Goal: Task Accomplishment & Management: Manage account settings

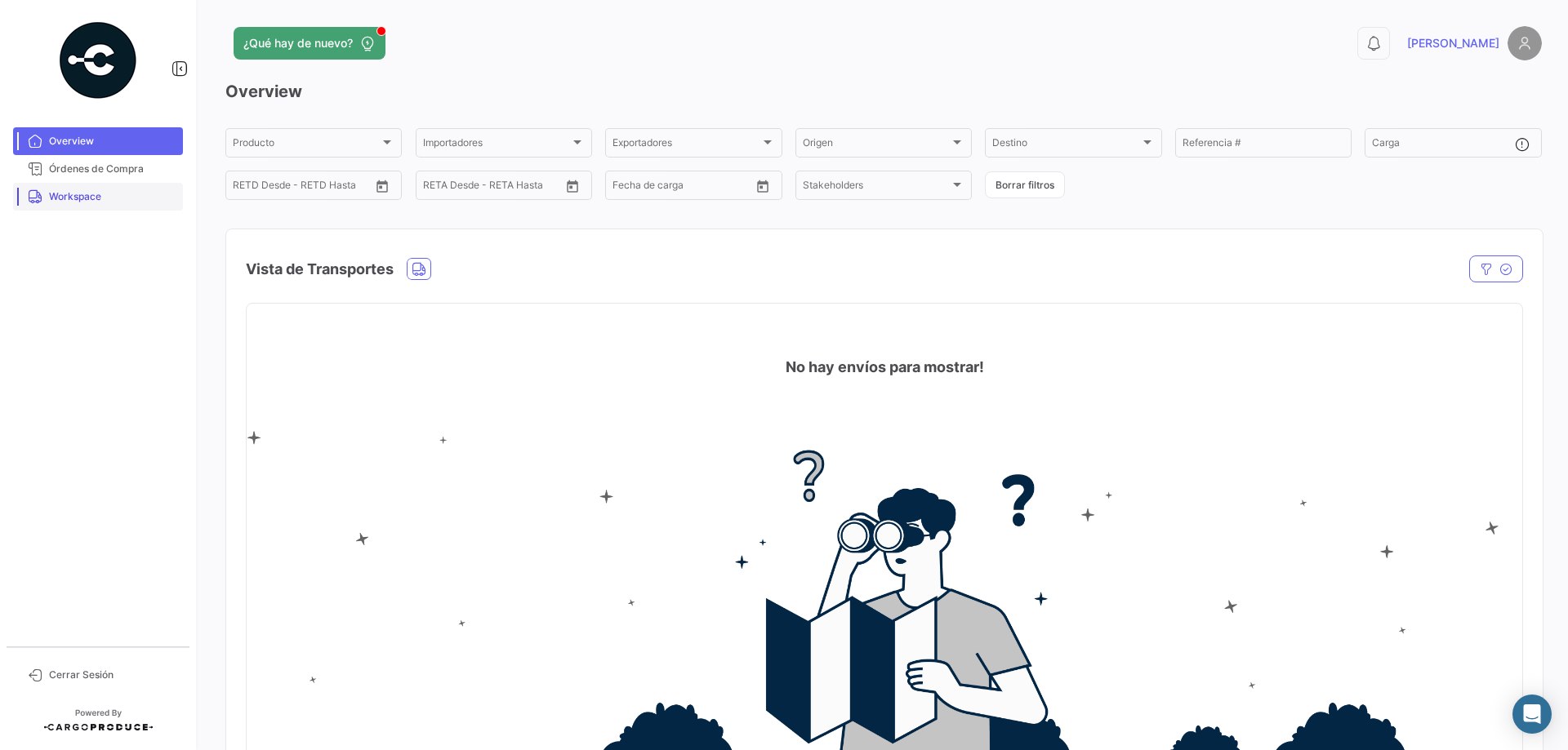
click at [73, 201] on span "Workspace" at bounding box center [113, 196] width 128 height 15
click at [63, 197] on span "Workspace" at bounding box center [113, 196] width 128 height 15
click at [80, 203] on span "Workspace" at bounding box center [113, 196] width 128 height 15
click at [81, 194] on span "Workspace" at bounding box center [113, 196] width 128 height 15
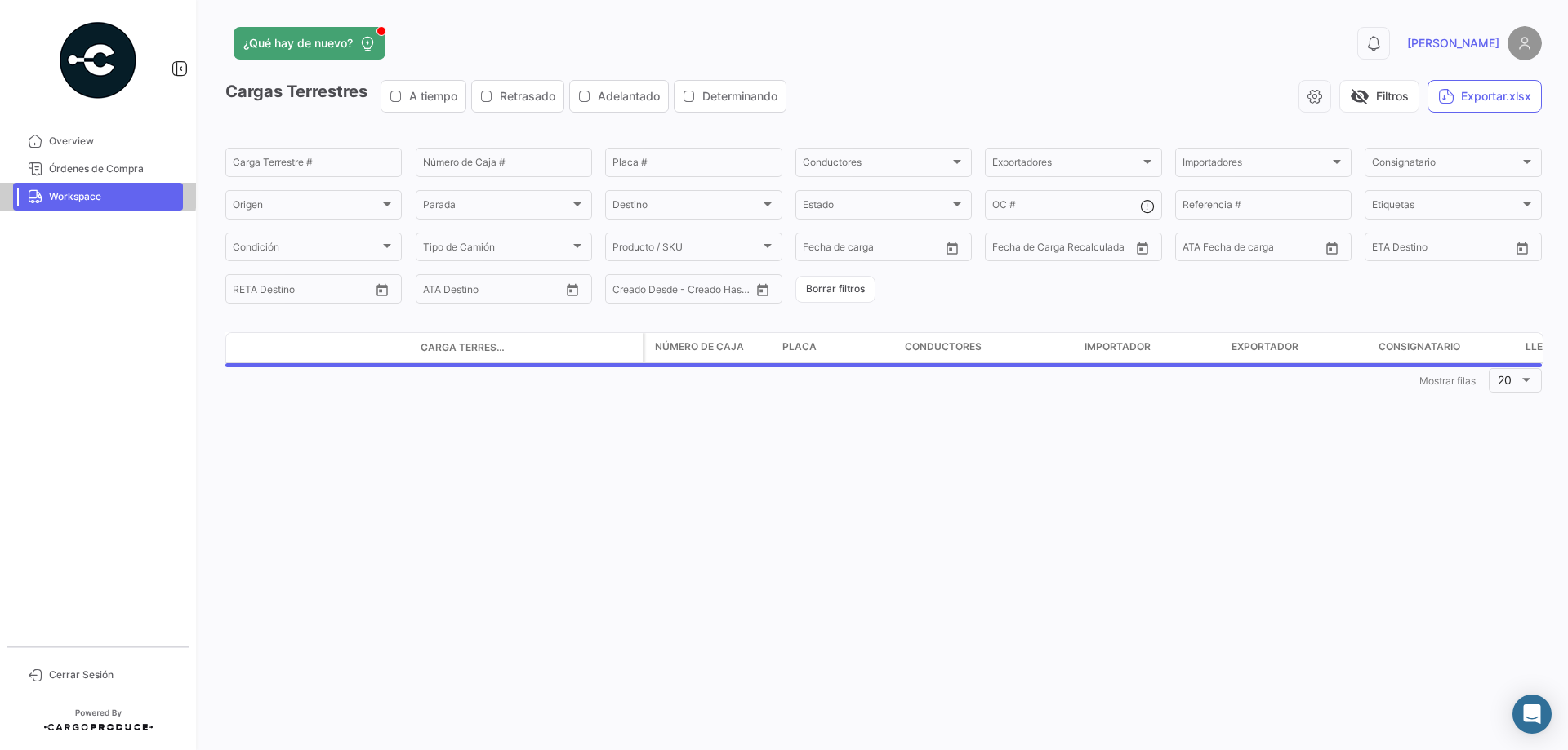
click at [81, 194] on span "Workspace" at bounding box center [113, 196] width 128 height 15
drag, startPoint x: 81, startPoint y: 194, endPoint x: 110, endPoint y: 189, distance: 29.4
click at [82, 194] on span "Workspace" at bounding box center [113, 196] width 128 height 15
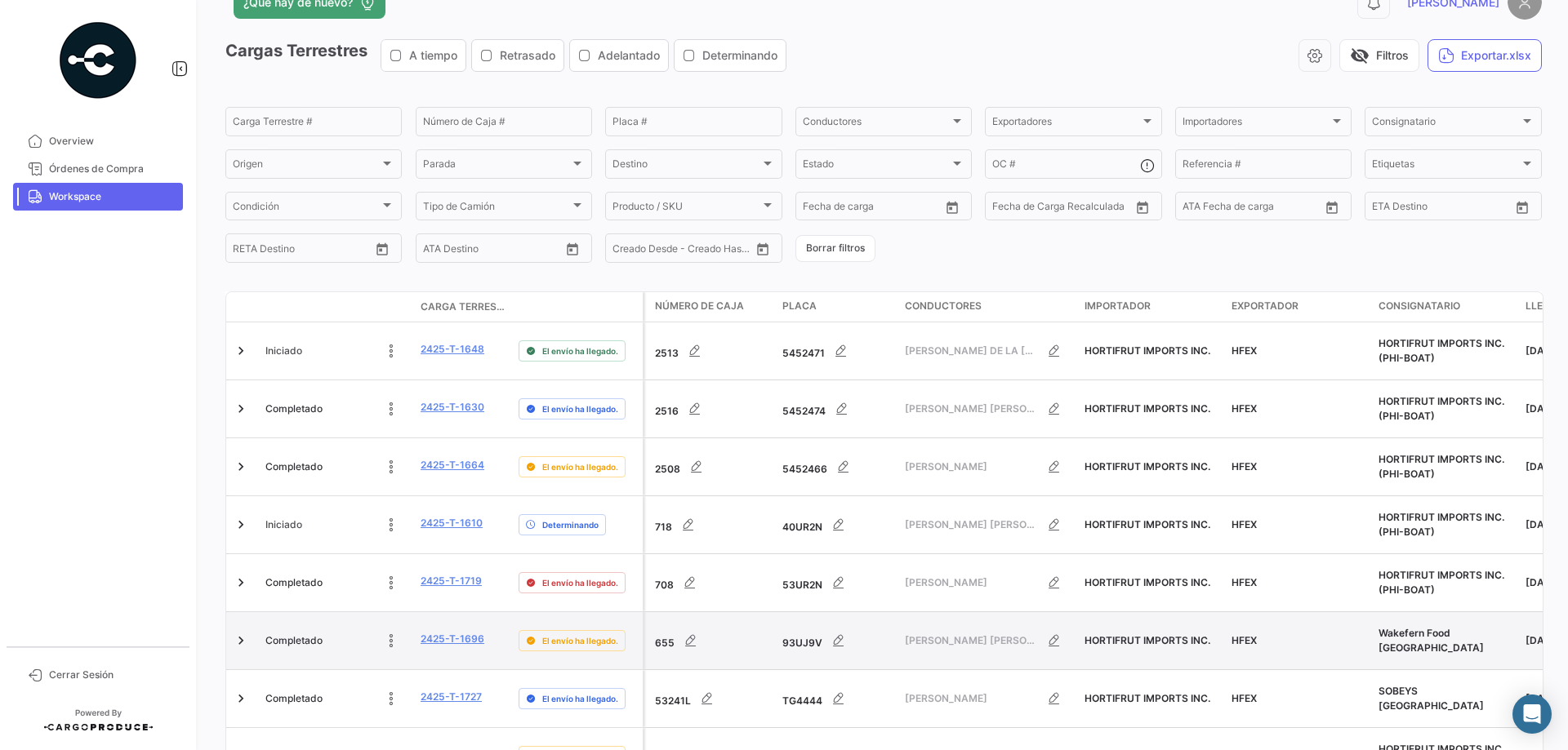
scroll to position [406, 0]
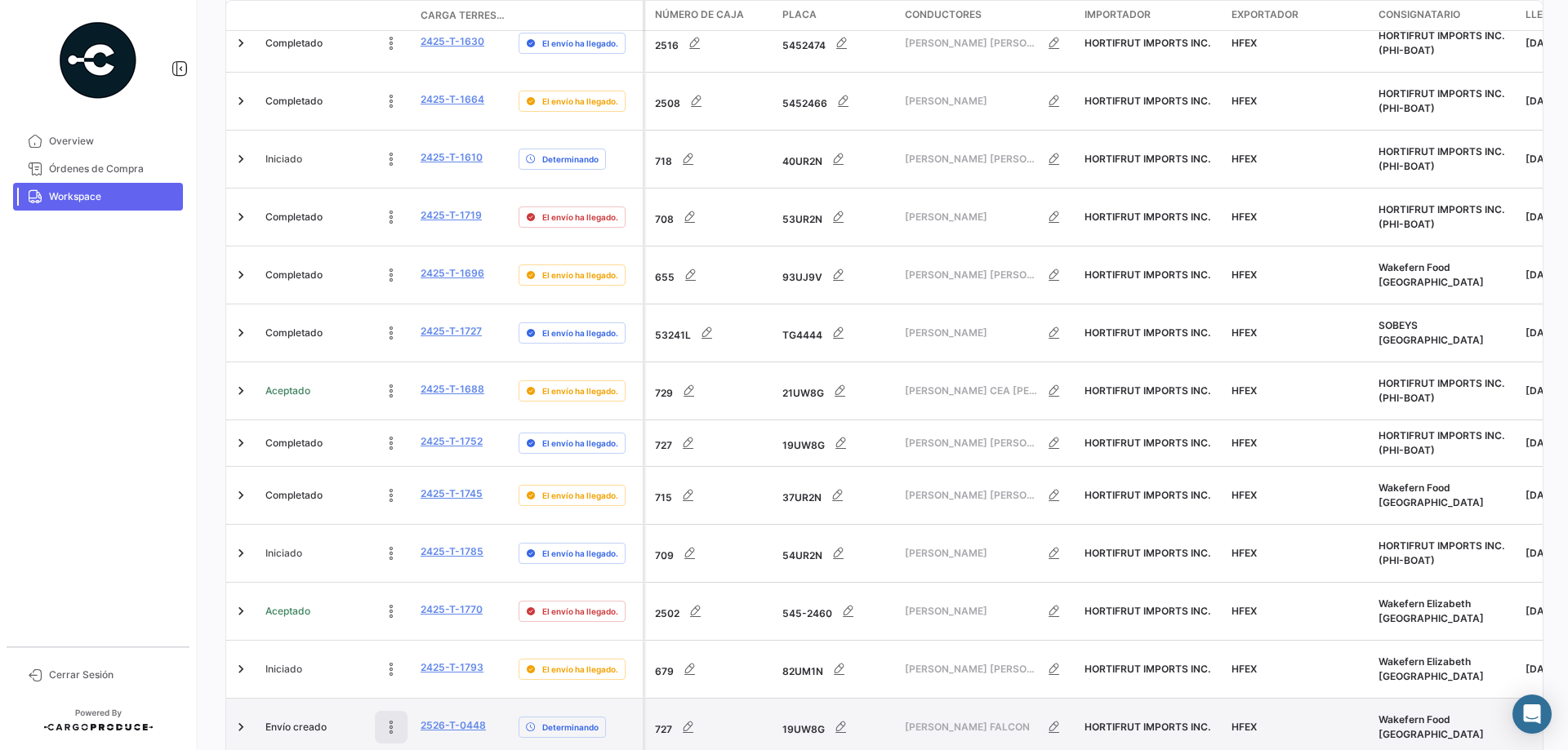
click at [400, 711] on button at bounding box center [391, 727] width 32 height 32
click at [277, 719] on icon at bounding box center [282, 728] width 17 height 17
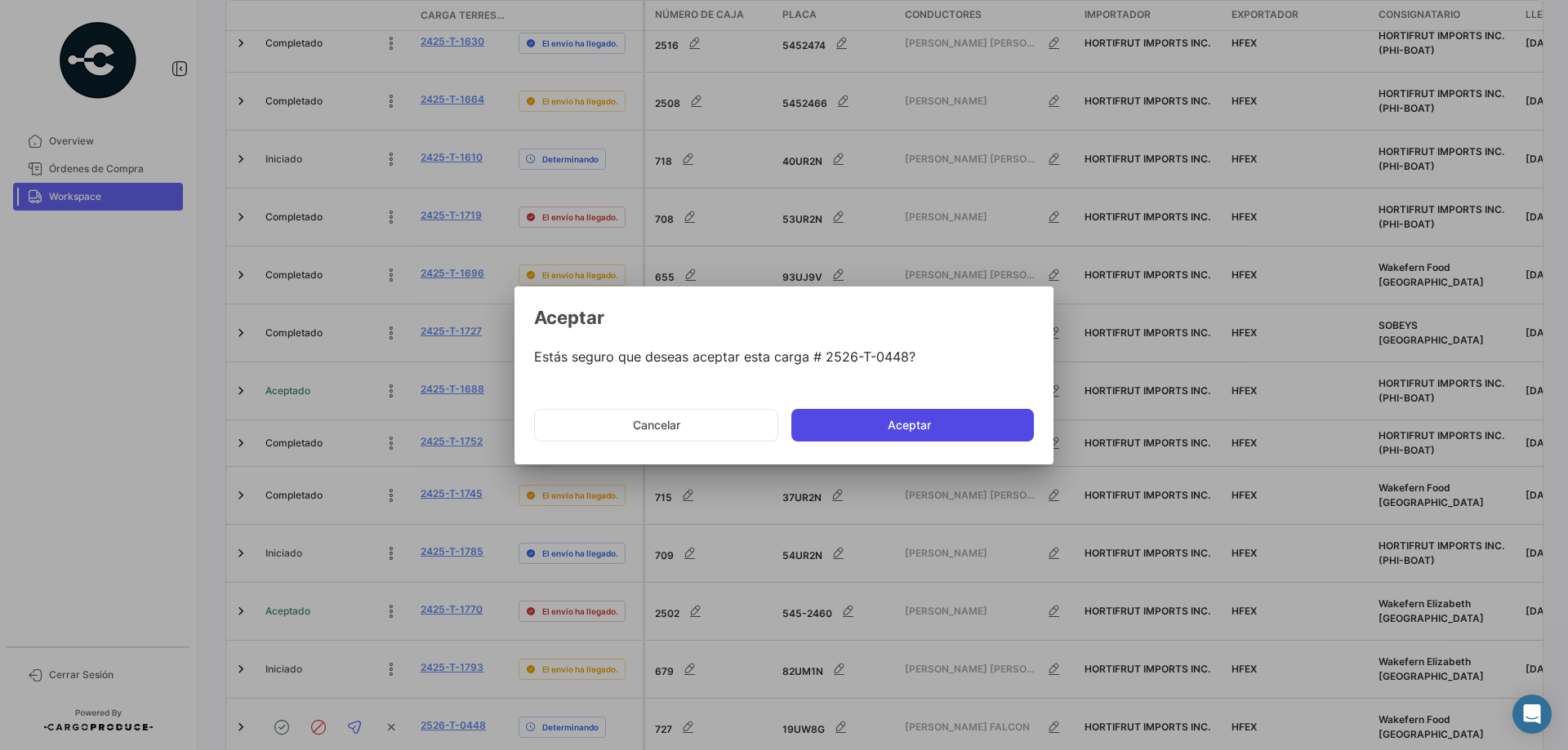
click at [862, 424] on button "Aceptar" at bounding box center [912, 424] width 242 height 32
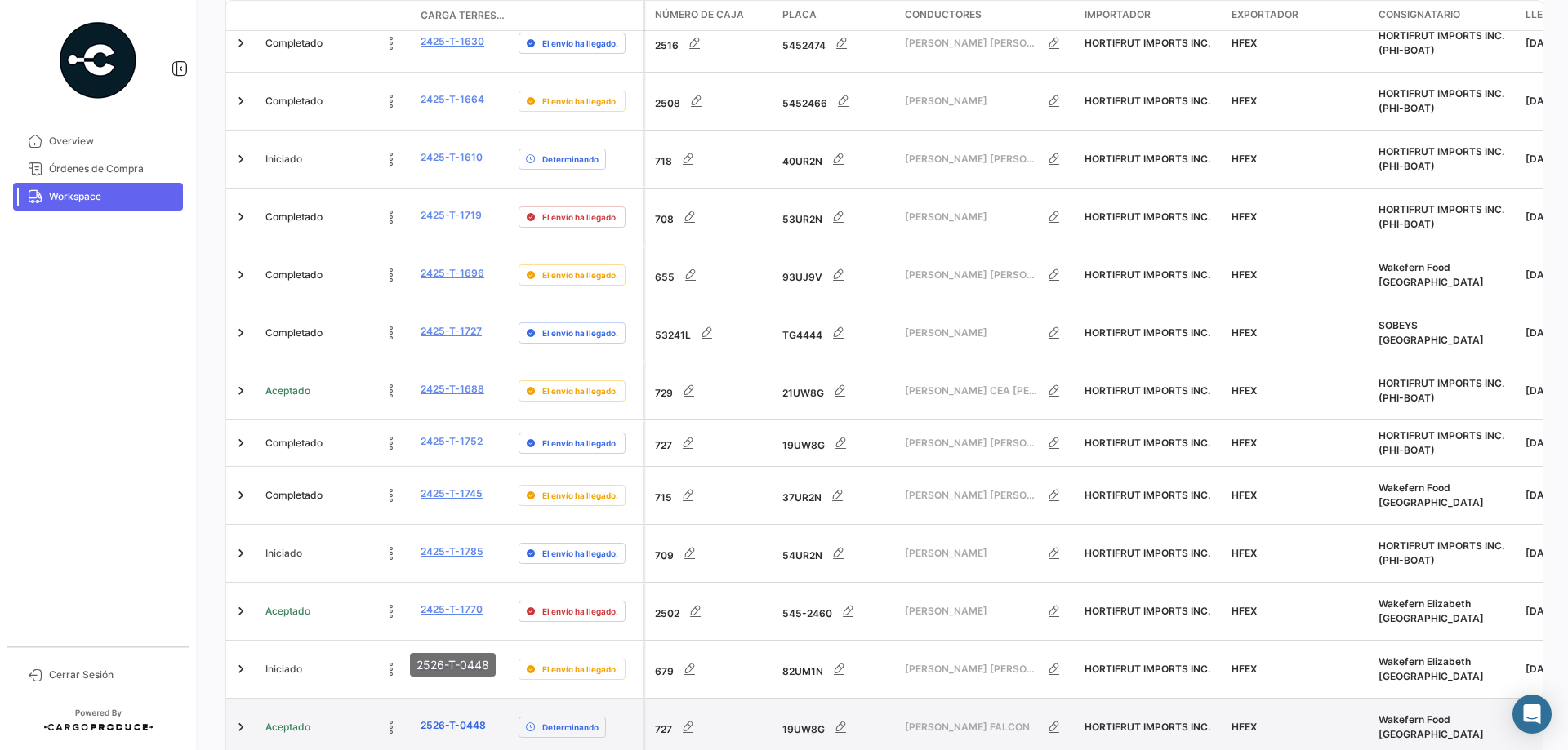
click at [460, 719] on link "2526-T-0448" at bounding box center [453, 726] width 66 height 15
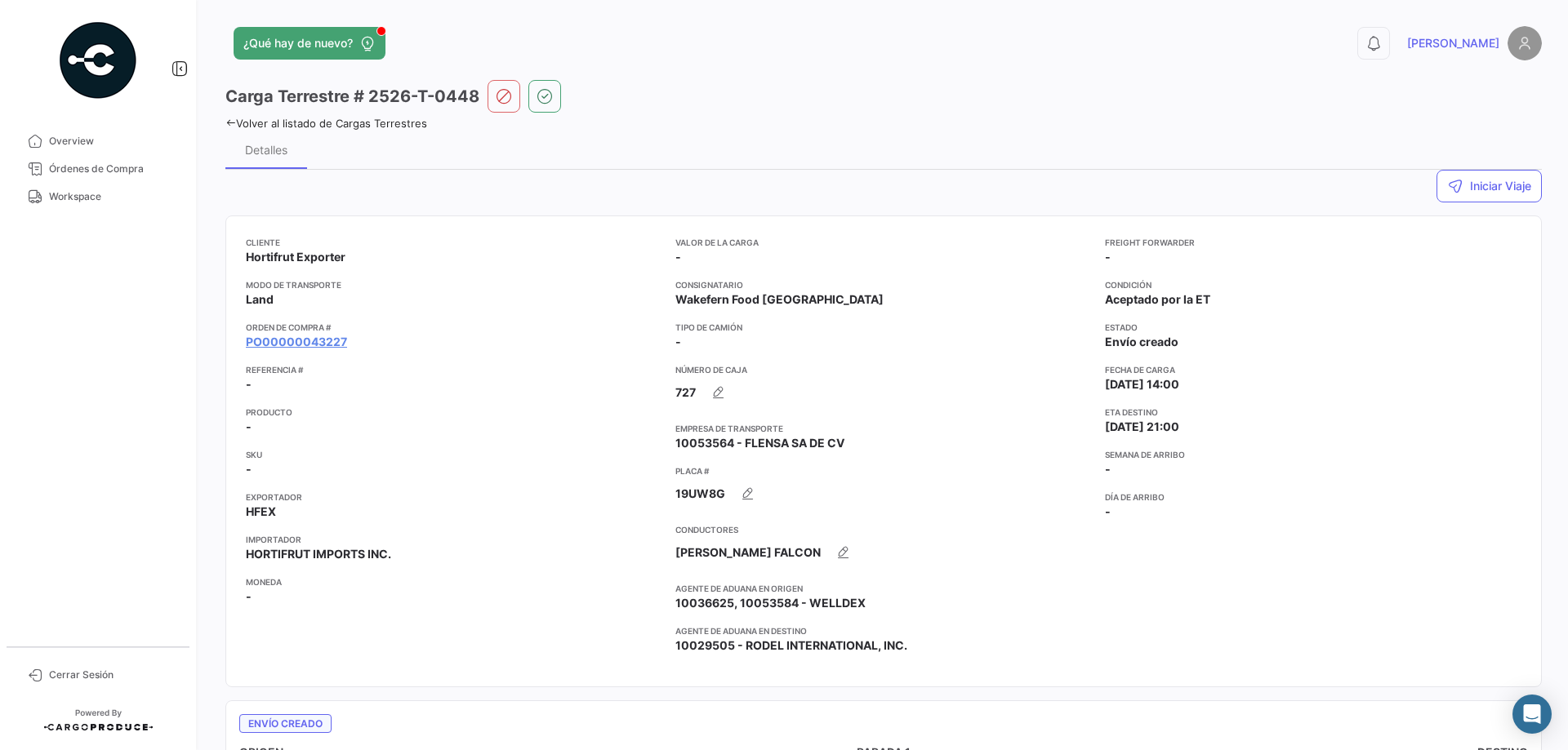
drag, startPoint x: 478, startPoint y: 98, endPoint x: 371, endPoint y: 93, distance: 107.1
click at [370, 95] on h3 "Carga Terrestre # 2526-T-0448" at bounding box center [352, 96] width 254 height 23
copy h3 "2526-T-0448"
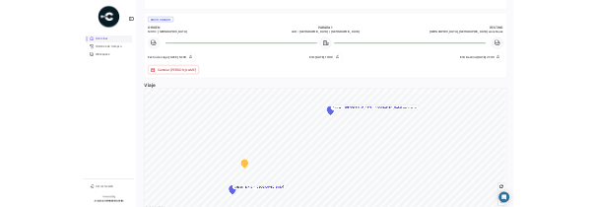
scroll to position [788, 0]
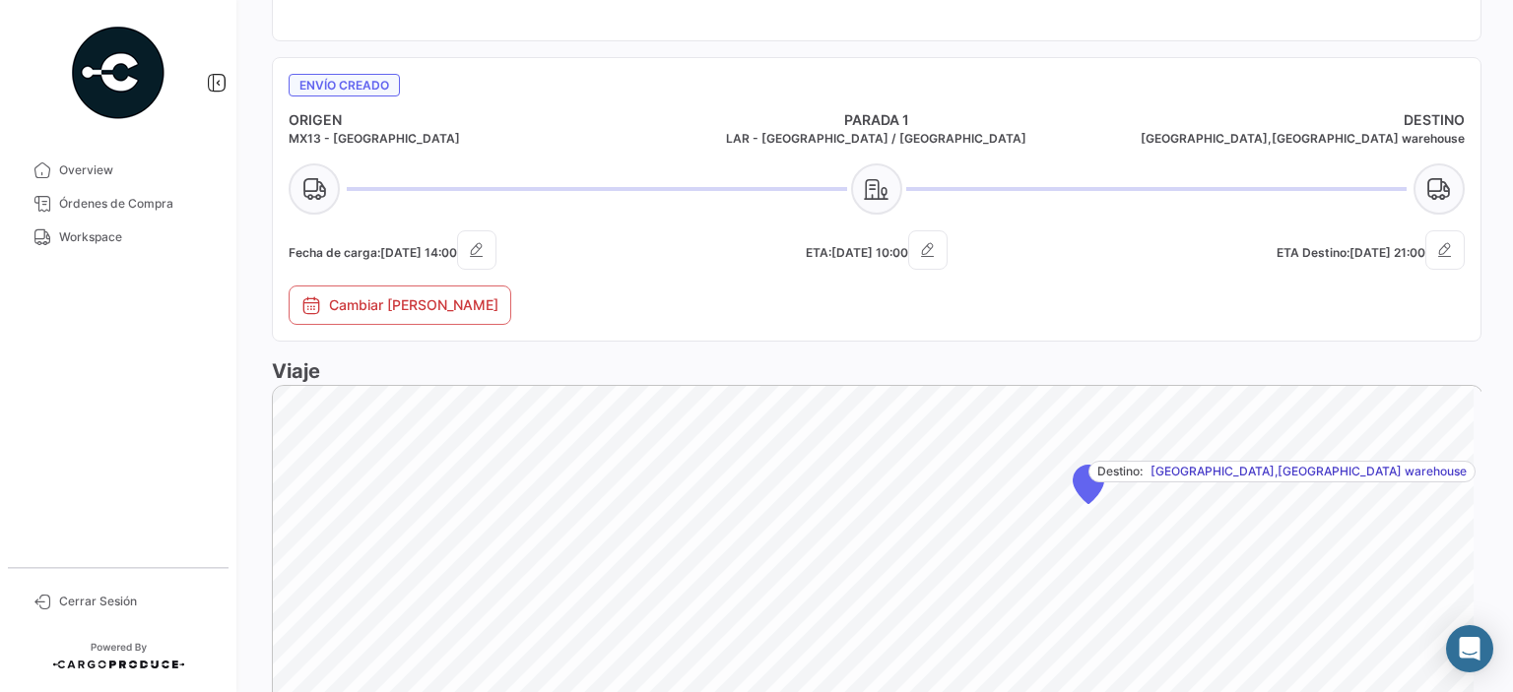
click at [0, 335] on mat-nav-list "Overview Órdenes de Compra Workspace" at bounding box center [118, 353] width 236 height 414
